Goal: Task Accomplishment & Management: Use online tool/utility

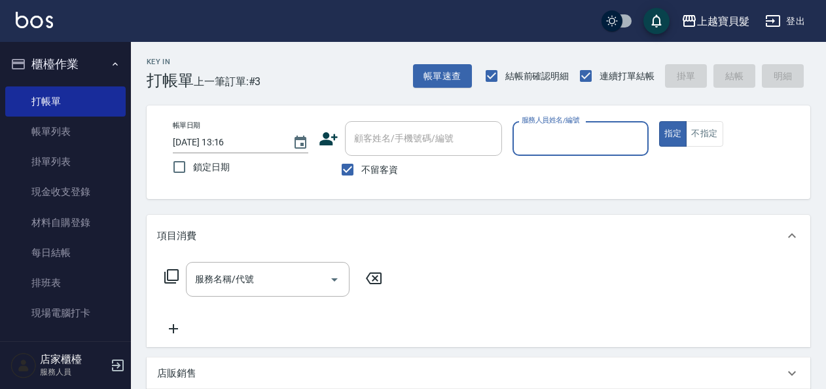
click at [545, 137] on input "服務人員姓名/編號" at bounding box center [580, 138] width 124 height 23
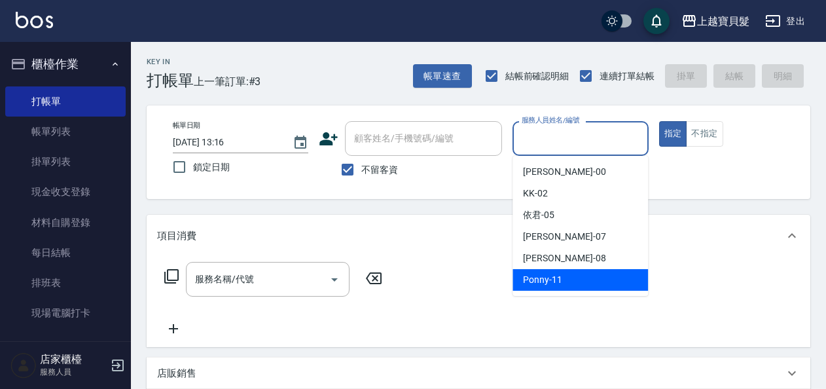
click at [560, 285] on span "Ponny -11" at bounding box center [542, 280] width 39 height 14
type input "Ponny-11"
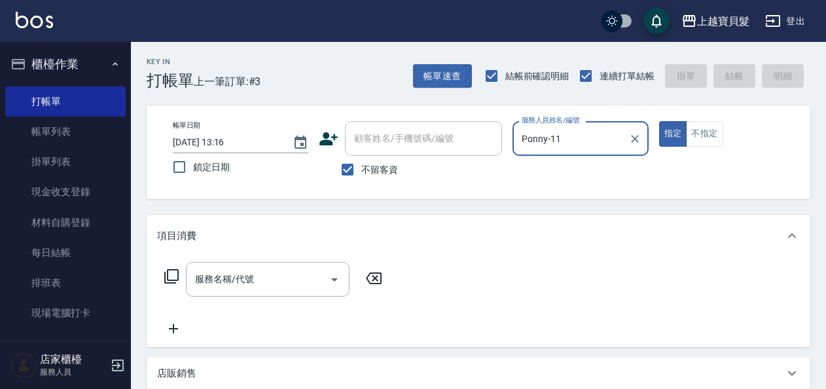
click at [169, 270] on icon at bounding box center [171, 276] width 14 height 14
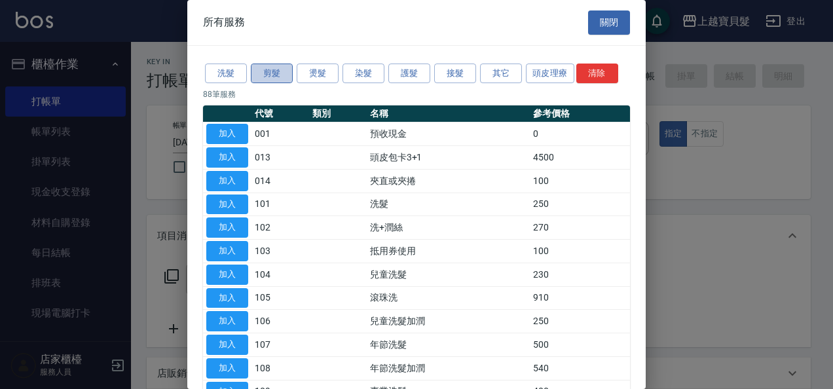
click at [270, 71] on button "剪髮" at bounding box center [272, 73] width 42 height 20
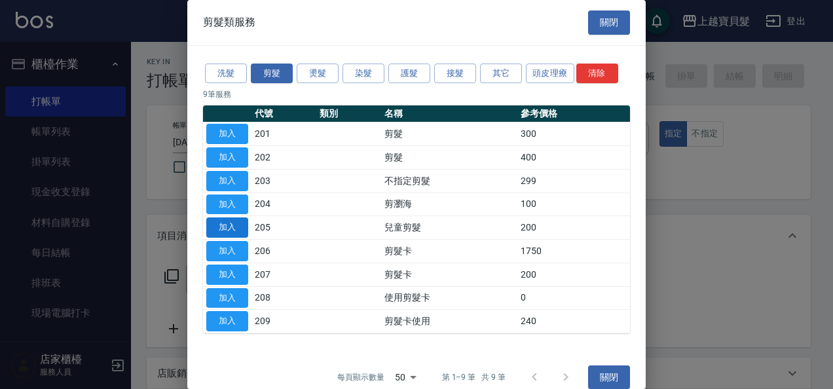
click at [228, 224] on button "加入" at bounding box center [227, 227] width 42 height 20
type input "兒童剪髮(205)"
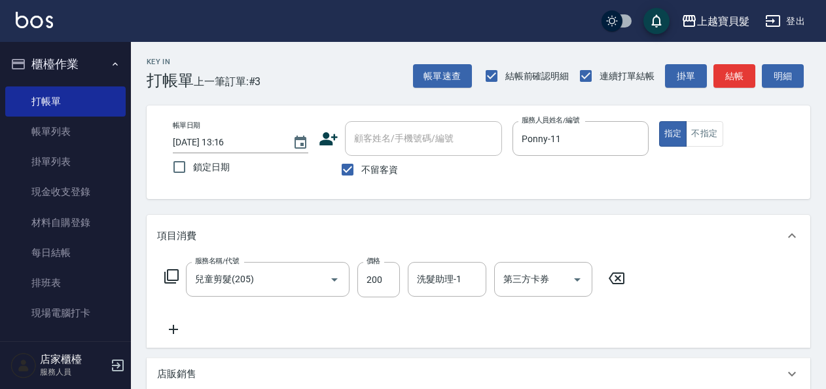
click at [168, 273] on icon at bounding box center [171, 276] width 14 height 14
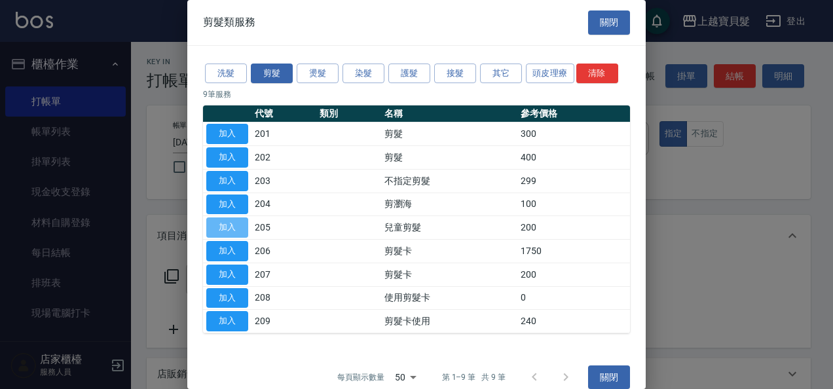
click at [238, 223] on button "加入" at bounding box center [227, 227] width 42 height 20
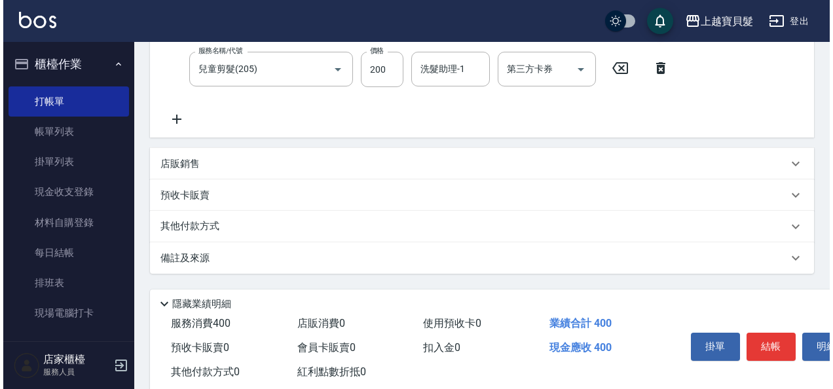
scroll to position [262, 0]
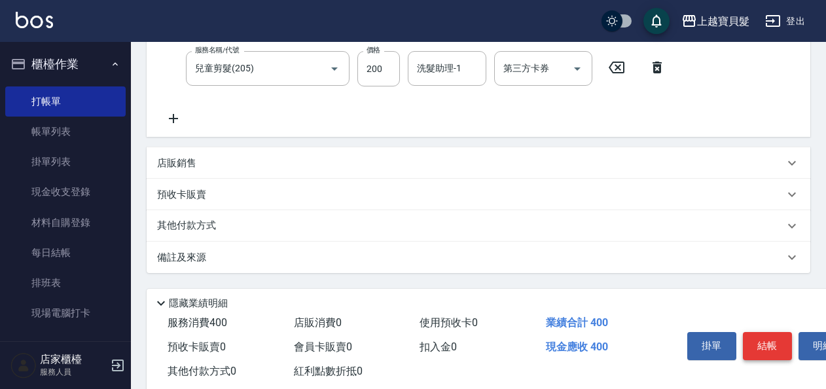
click at [765, 345] on button "結帳" at bounding box center [767, 345] width 49 height 27
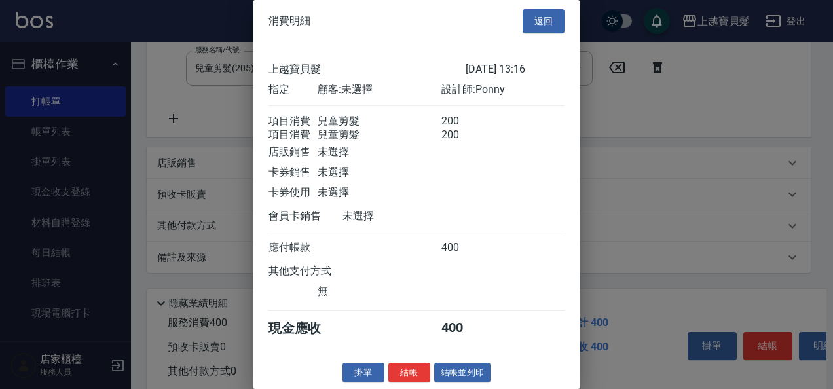
scroll to position [18, 0]
click at [452, 374] on button "結帳並列印" at bounding box center [462, 373] width 57 height 20
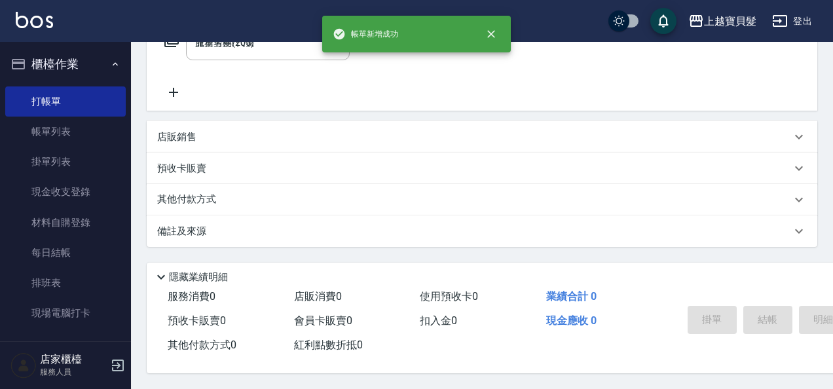
type input "[DATE] 13:51"
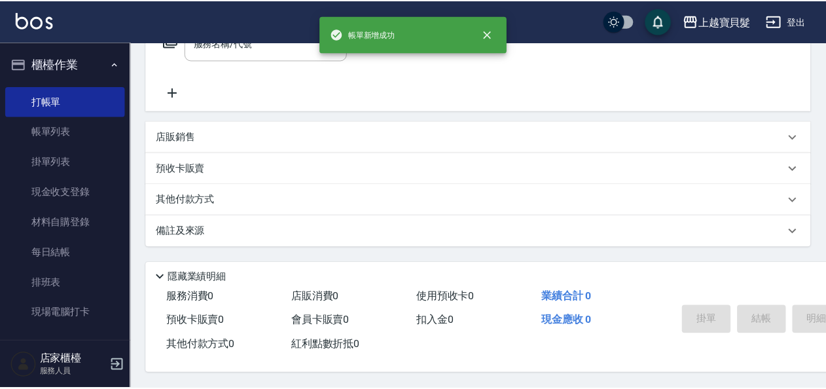
scroll to position [0, 0]
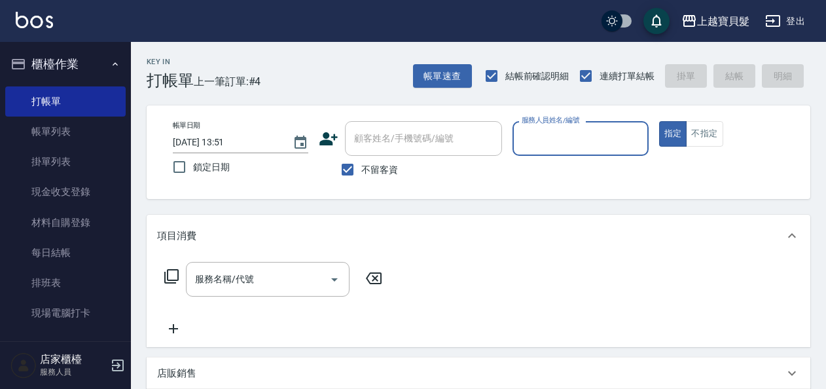
click at [565, 145] on input "服務人員姓名/編號" at bounding box center [580, 138] width 124 height 23
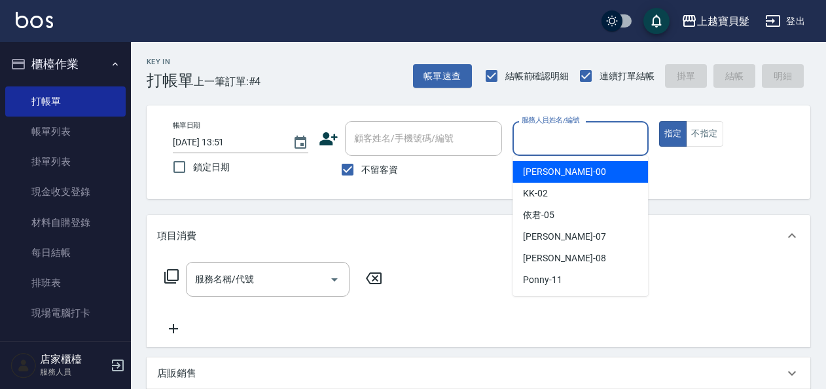
click at [559, 166] on div "小華 -00" at bounding box center [580, 172] width 135 height 22
type input "小華-00"
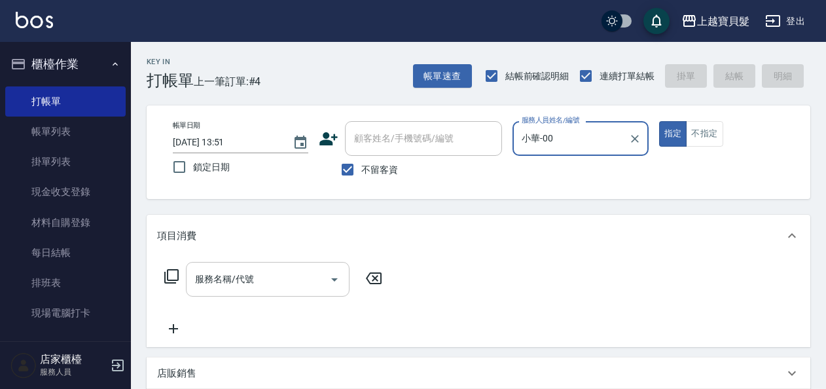
click at [192, 286] on input "服務名稱/代號" at bounding box center [258, 279] width 132 height 23
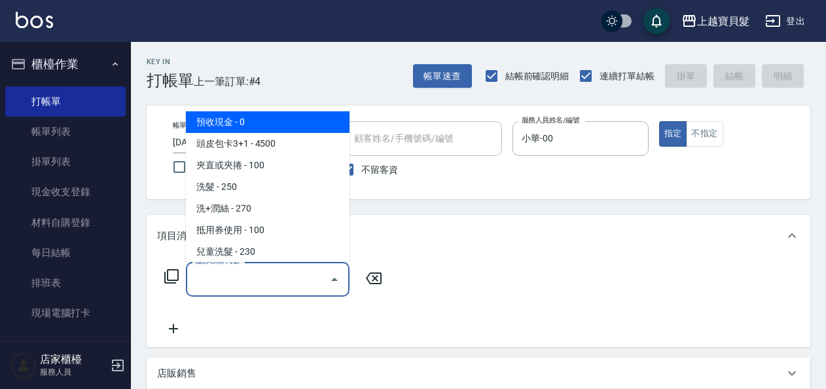
type input "1"
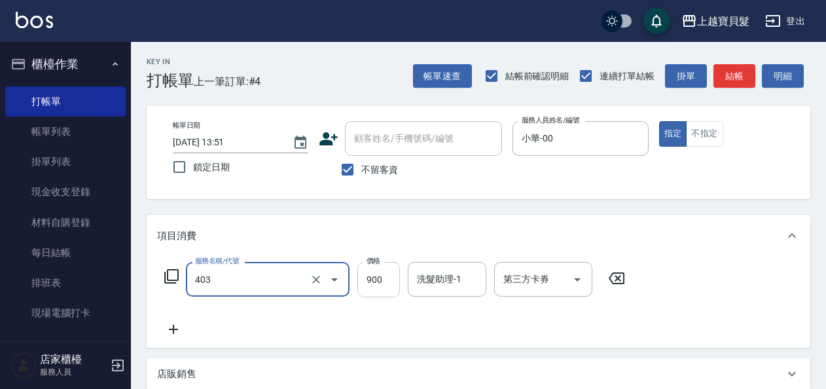
type input "補染(403)"
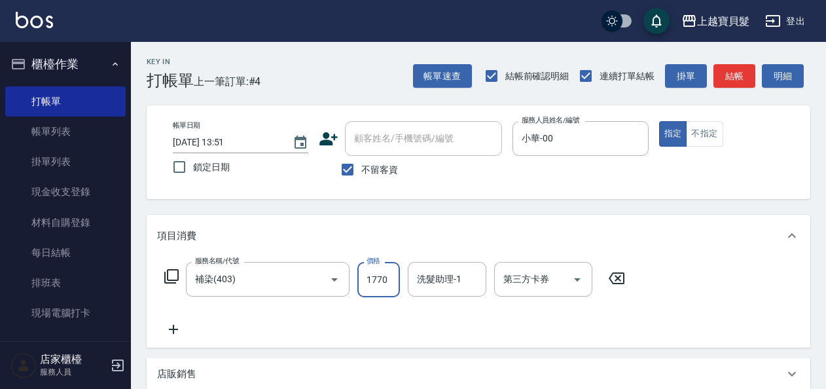
type input "1770"
click at [325, 334] on div "服務名稱/代號 補染(403) 服務名稱/代號 價格 1770 價格 洗髮助理-1 洗髮助理-1 第三方卡券 第三方卡券" at bounding box center [395, 299] width 476 height 75
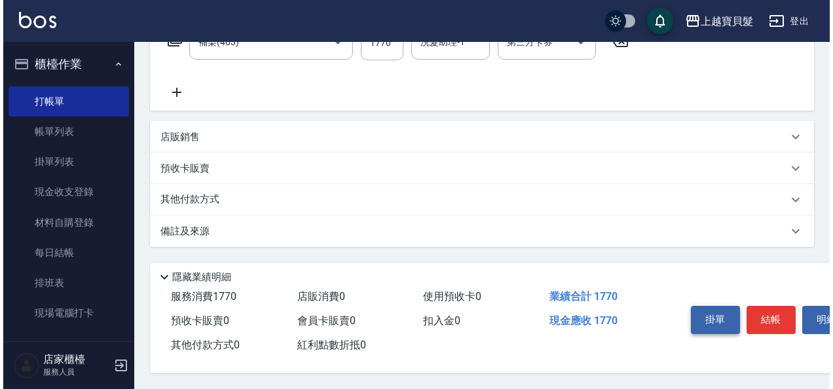
scroll to position [242, 0]
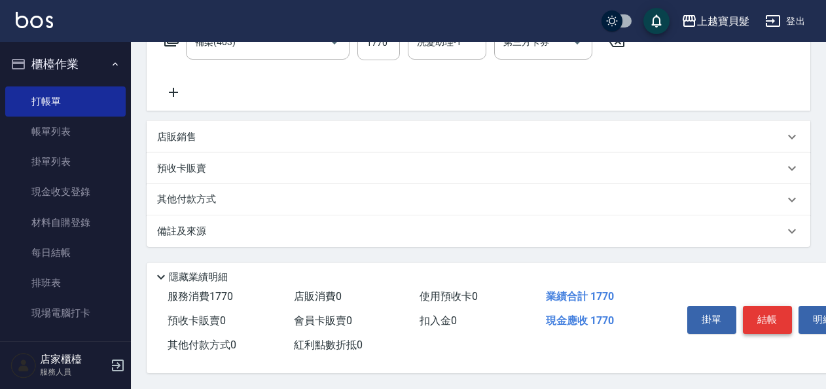
click at [765, 317] on button "結帳" at bounding box center [767, 319] width 49 height 27
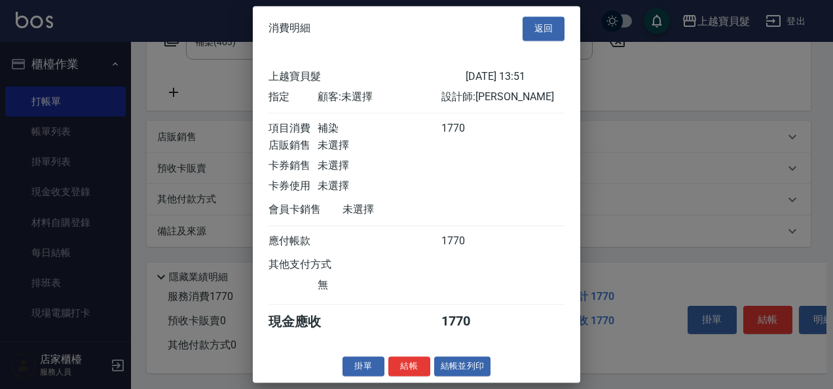
scroll to position [3, 0]
click at [471, 376] on button "結帳並列印" at bounding box center [462, 366] width 57 height 20
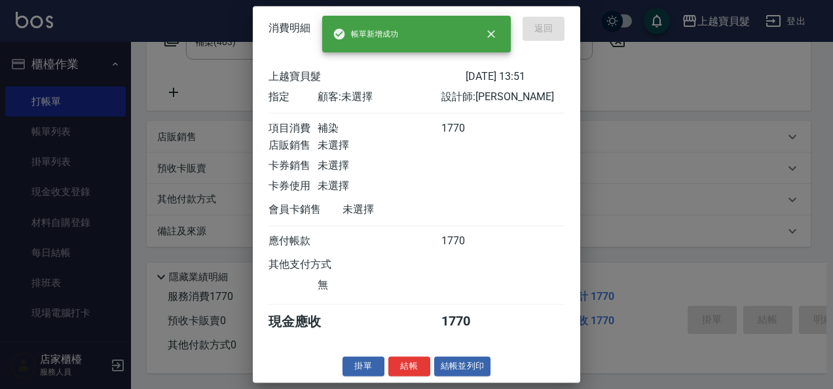
type input "[DATE] 14:20"
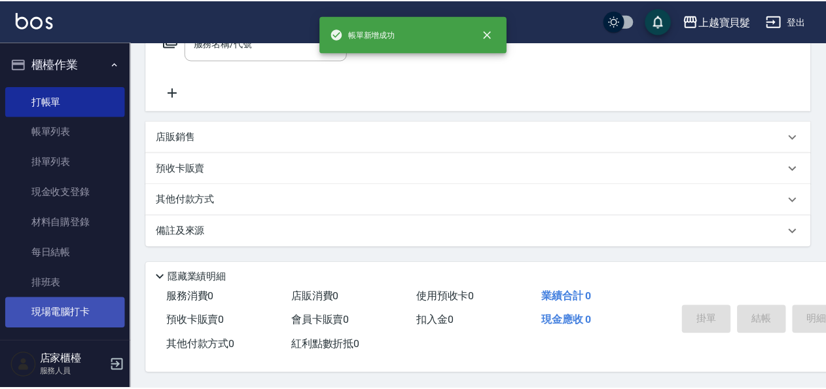
scroll to position [0, 0]
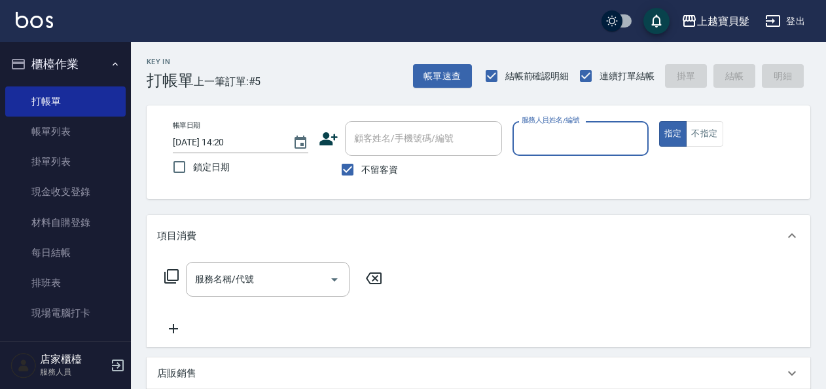
click at [573, 145] on input "服務人員姓名/編號" at bounding box center [580, 138] width 124 height 23
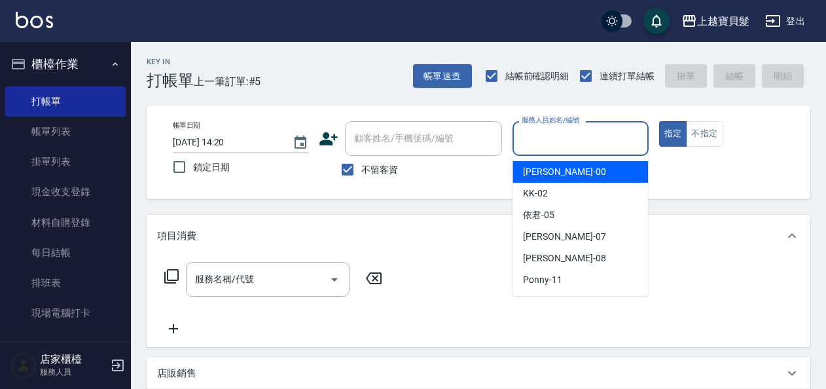
click at [568, 166] on div "小華 -00" at bounding box center [580, 172] width 135 height 22
type input "小華-00"
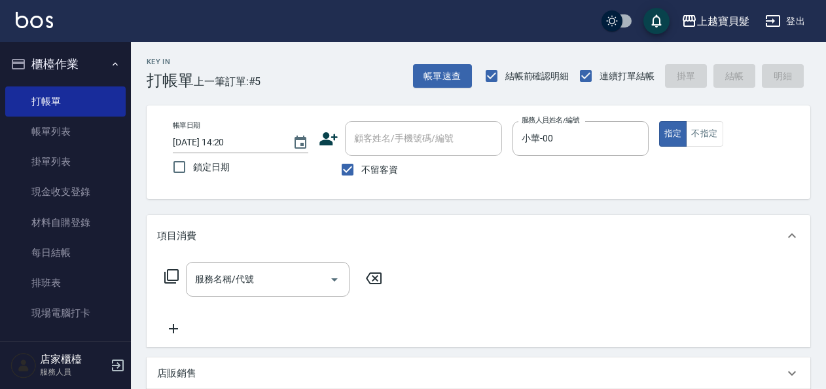
click at [175, 270] on icon at bounding box center [171, 276] width 14 height 14
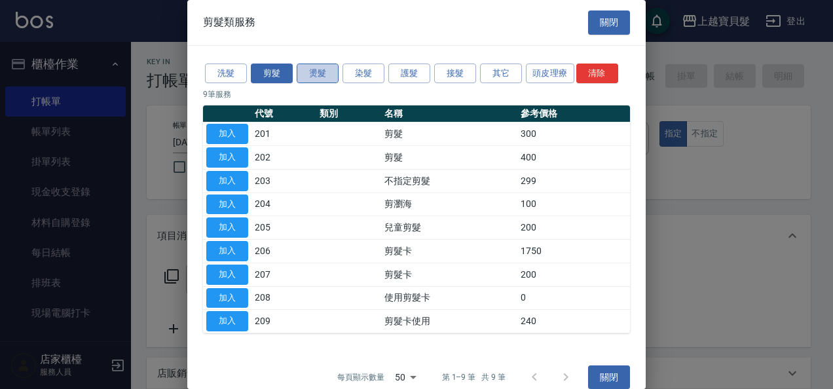
click at [324, 73] on button "燙髮" at bounding box center [318, 73] width 42 height 20
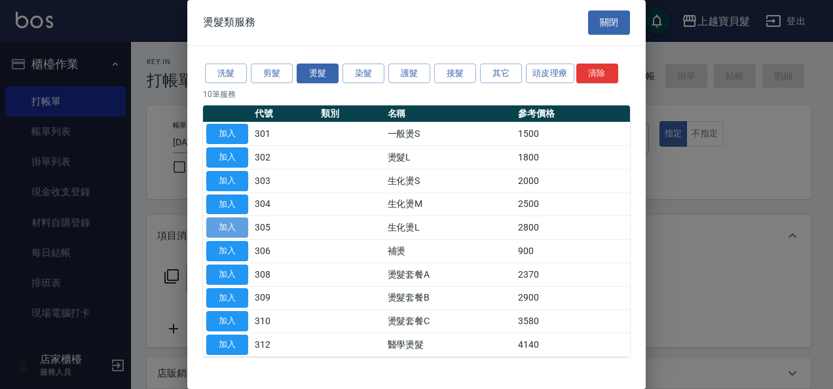
click at [237, 224] on button "加入" at bounding box center [227, 227] width 42 height 20
type input "生化燙L(305)"
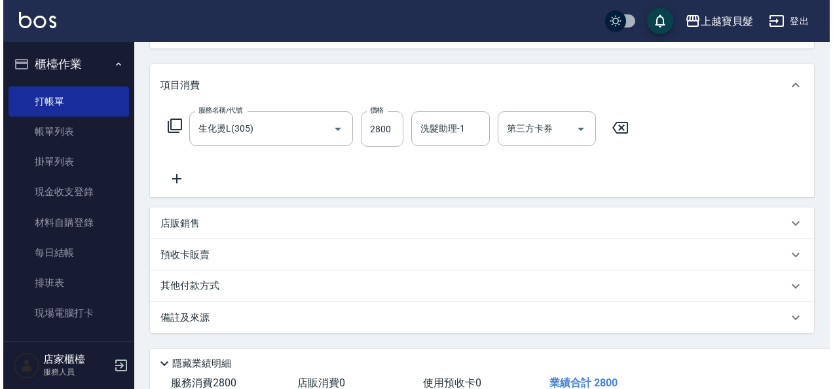
scroll to position [196, 0]
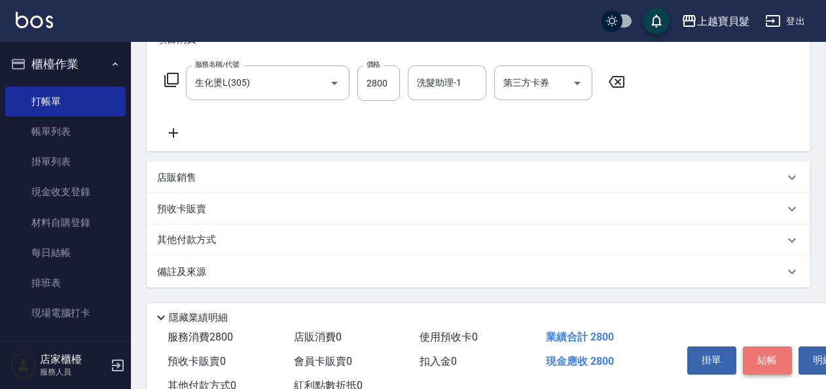
click at [762, 352] on button "結帳" at bounding box center [767, 359] width 49 height 27
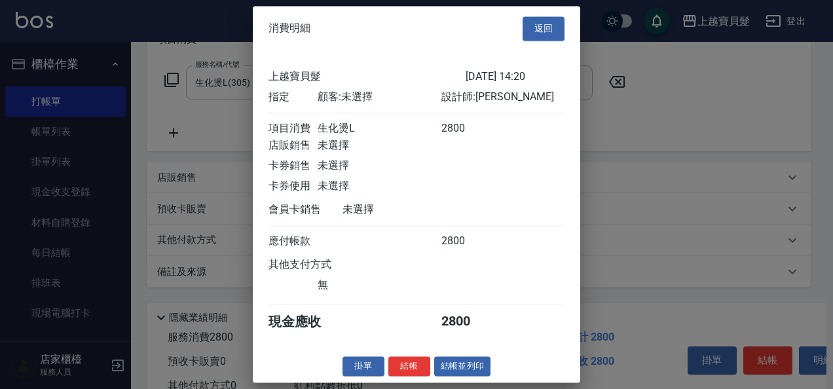
scroll to position [3, 0]
click at [461, 365] on button "結帳並列印" at bounding box center [462, 366] width 57 height 20
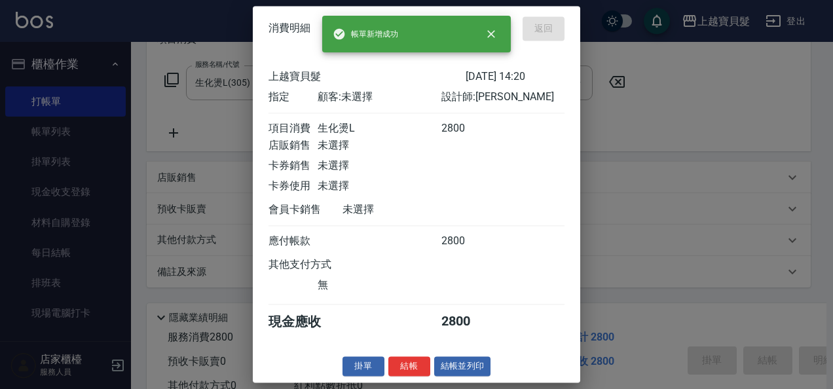
type input "[DATE] 14:23"
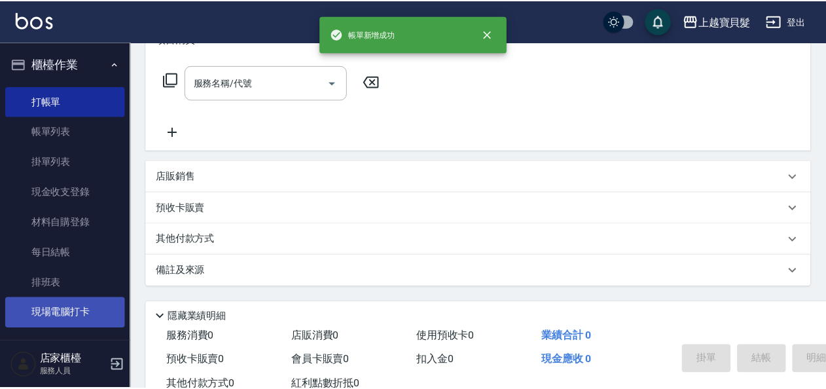
scroll to position [0, 0]
